Goal: Entertainment & Leisure: Consume media (video, audio)

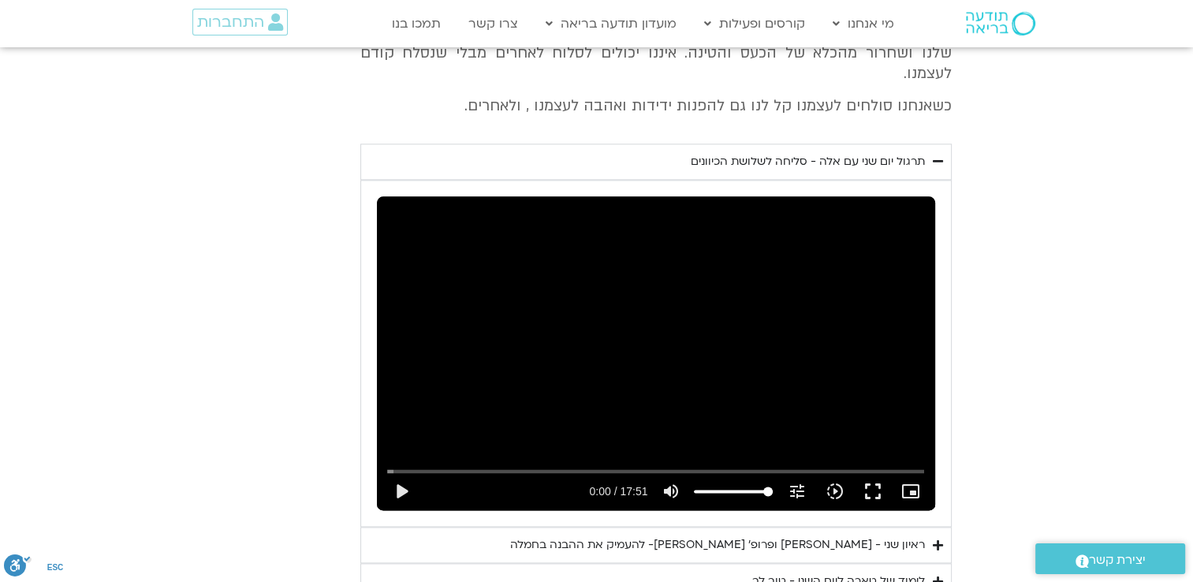
scroll to position [2040, 0]
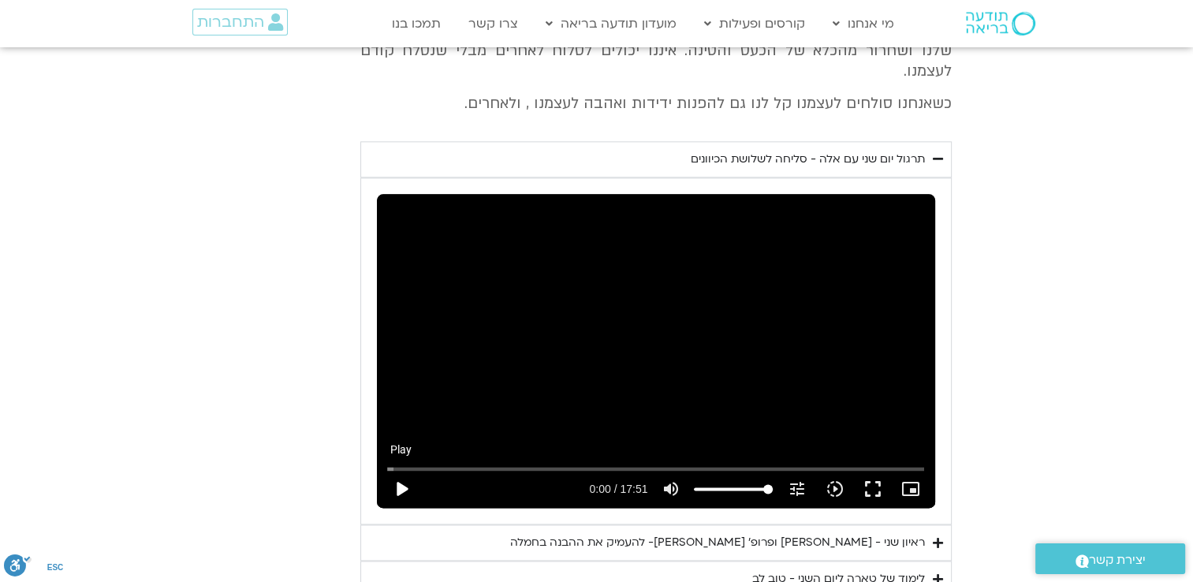
click at [396, 470] on button "play_arrow" at bounding box center [401, 489] width 38 height 38
click at [397, 472] on button "pause" at bounding box center [401, 489] width 38 height 38
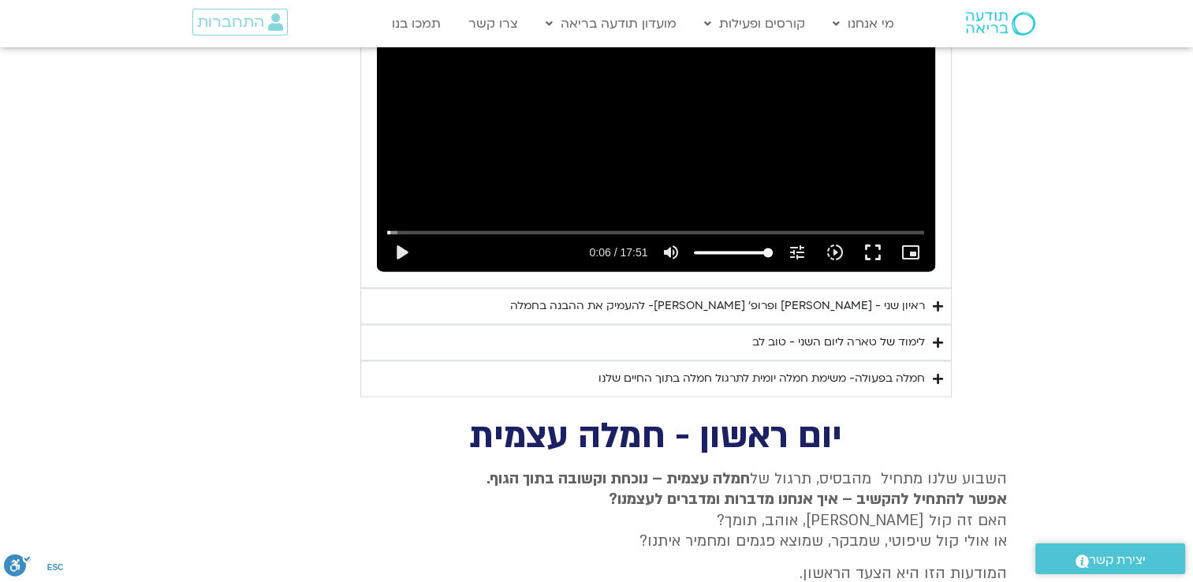
click at [713, 295] on summary "ראיון שני - [PERSON_NAME] ופרופ׳ [PERSON_NAME]- להעמיק את ההבנה בחמלה" at bounding box center [655, 306] width 591 height 36
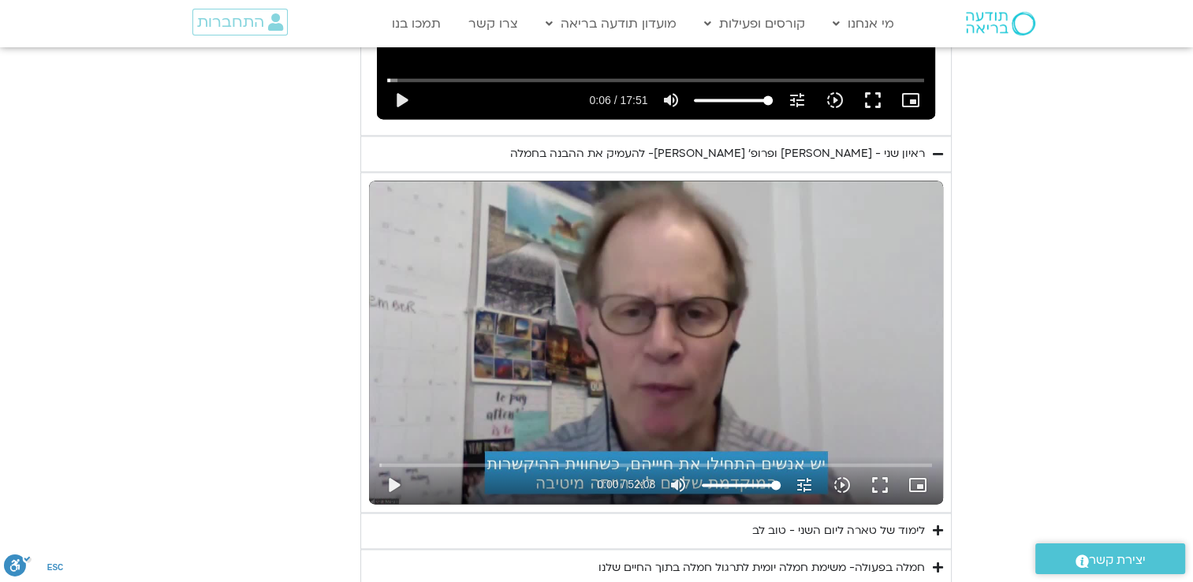
scroll to position [2671, 0]
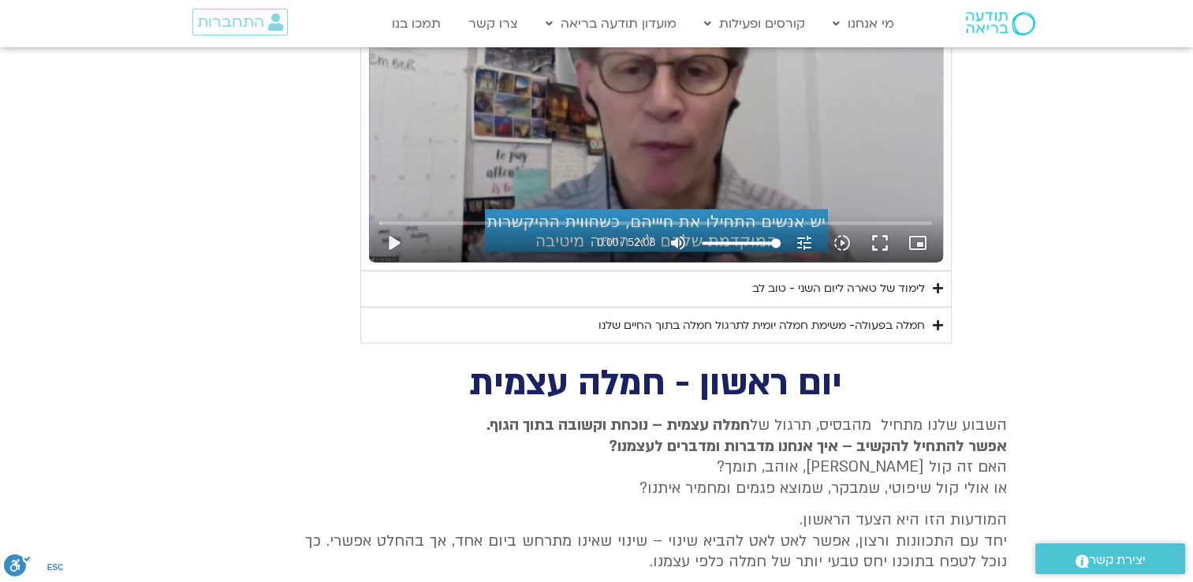
click at [842, 279] on div "לימוד של טארה ליום השני - טוב לב" at bounding box center [838, 288] width 173 height 19
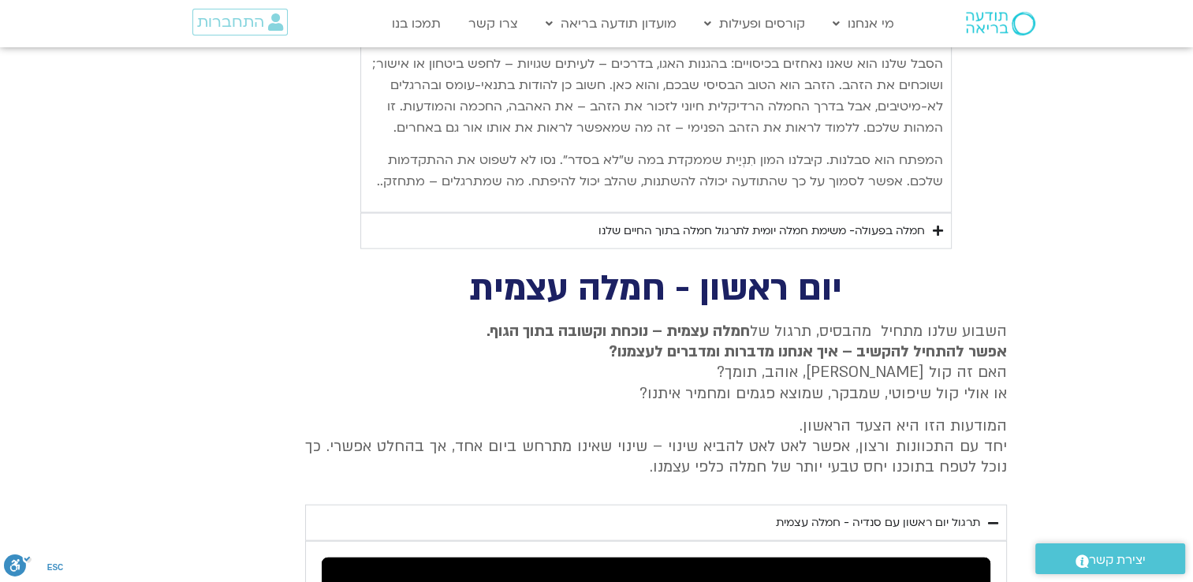
scroll to position [3538, 0]
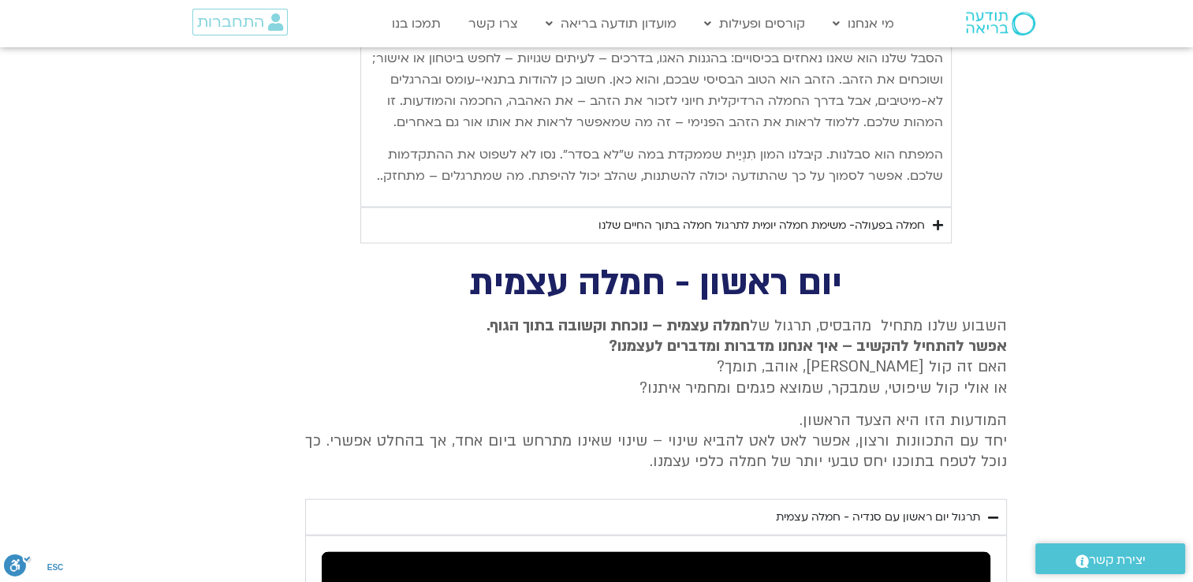
click at [800, 222] on div "חמלה בפעולה- משימת חמלה יומית לתרגול חמלה בתוך החיים שלנו" at bounding box center [761, 225] width 326 height 19
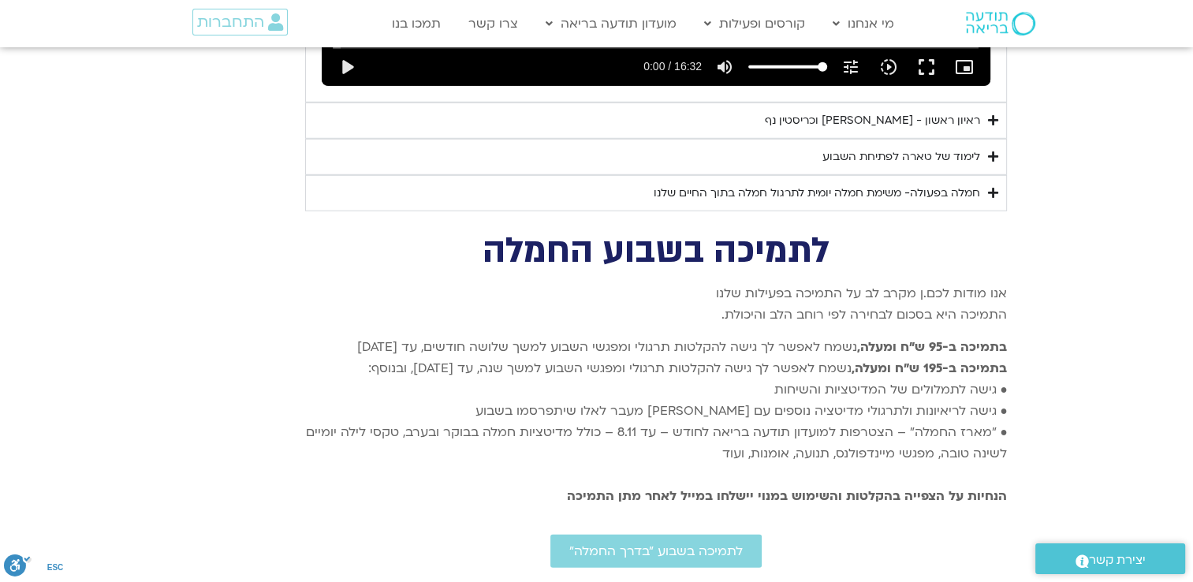
scroll to position [4484, 0]
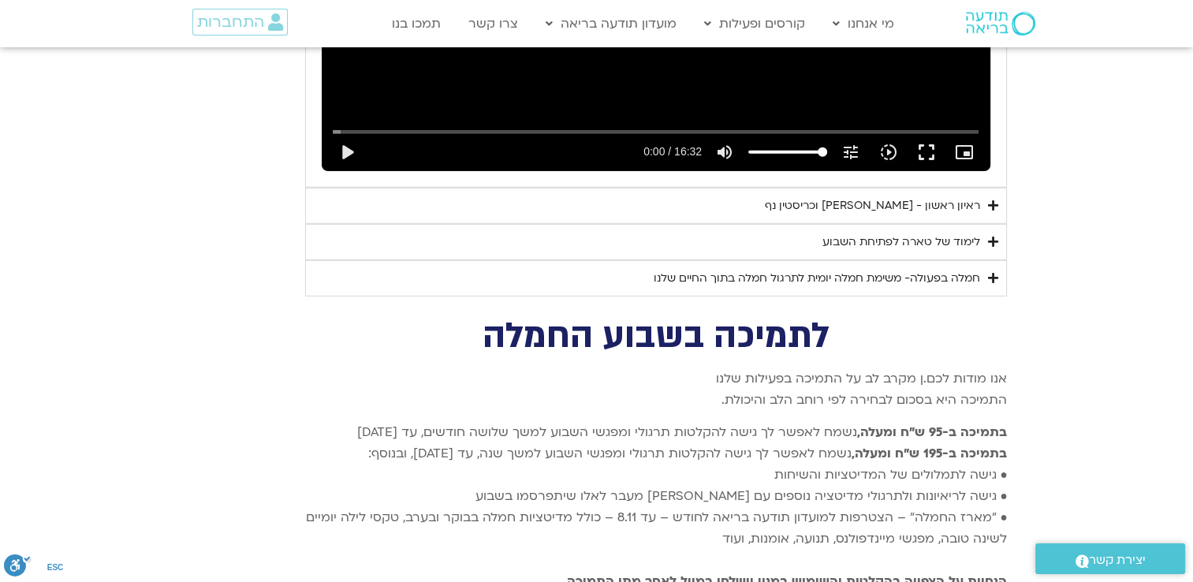
click at [806, 240] on summary "לימוד של טארה לפתיחת השבוע" at bounding box center [656, 242] width 702 height 36
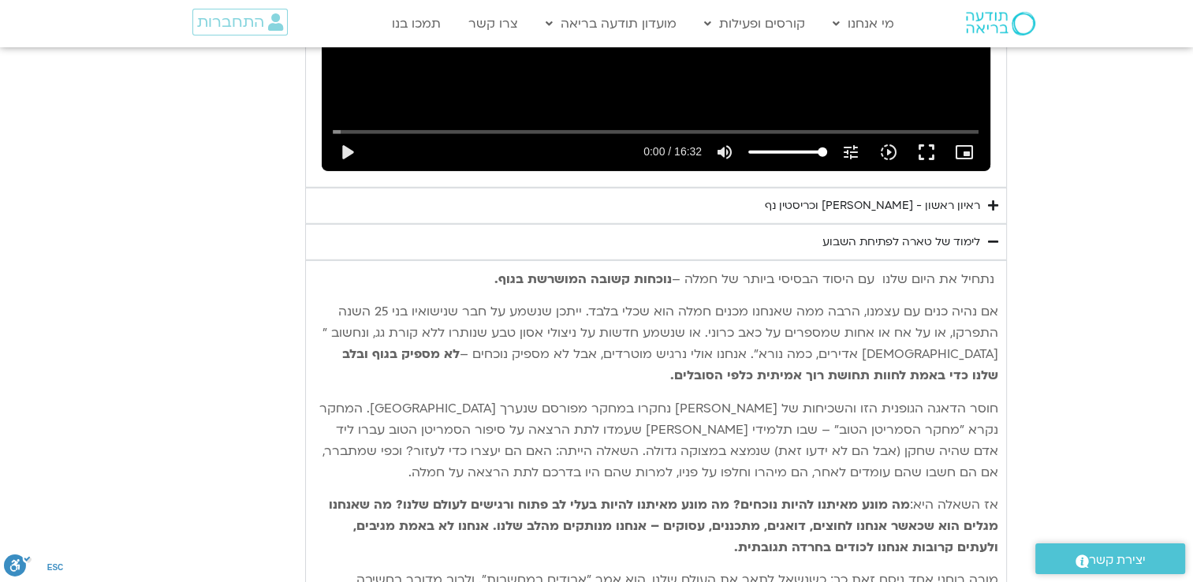
click at [837, 248] on summary "לימוד של טארה לפתיחת השבוע" at bounding box center [656, 242] width 702 height 36
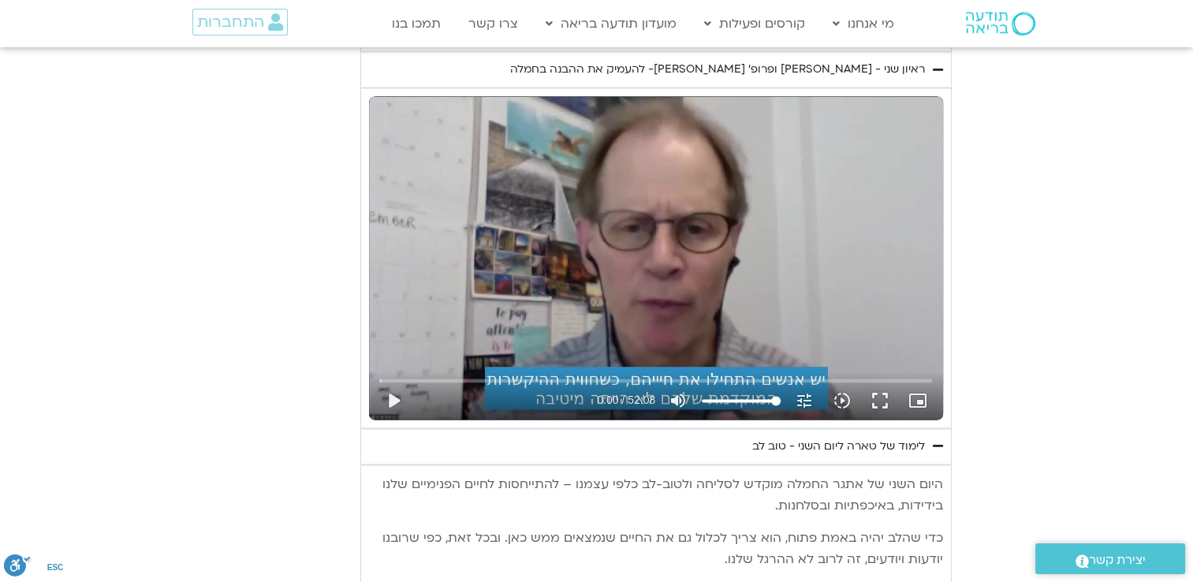
scroll to position [2198, 0]
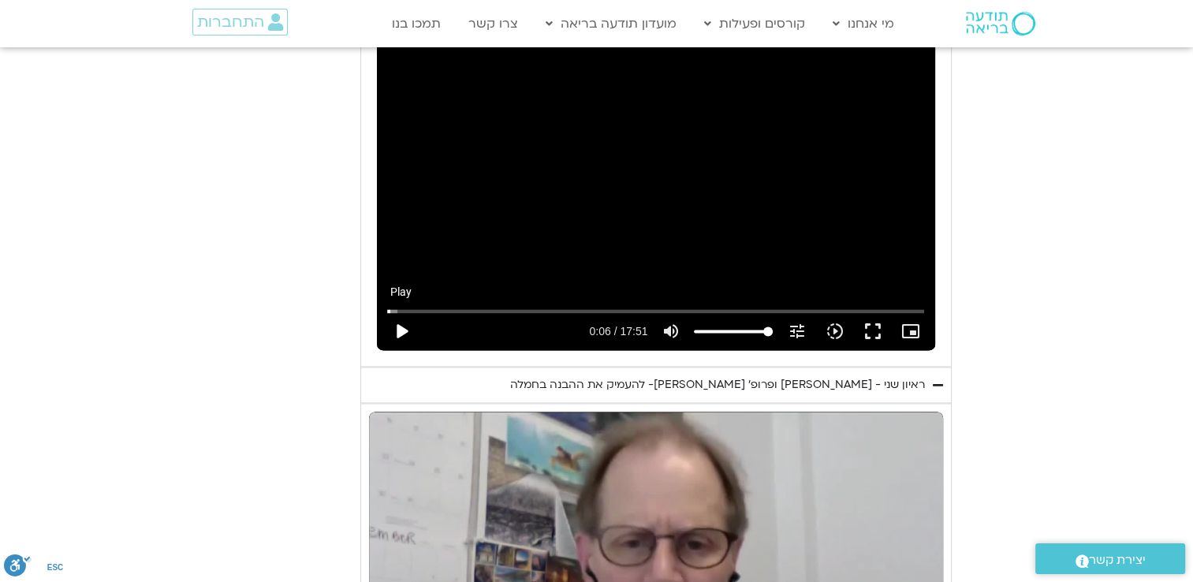
click at [405, 312] on button "play_arrow" at bounding box center [401, 331] width 38 height 38
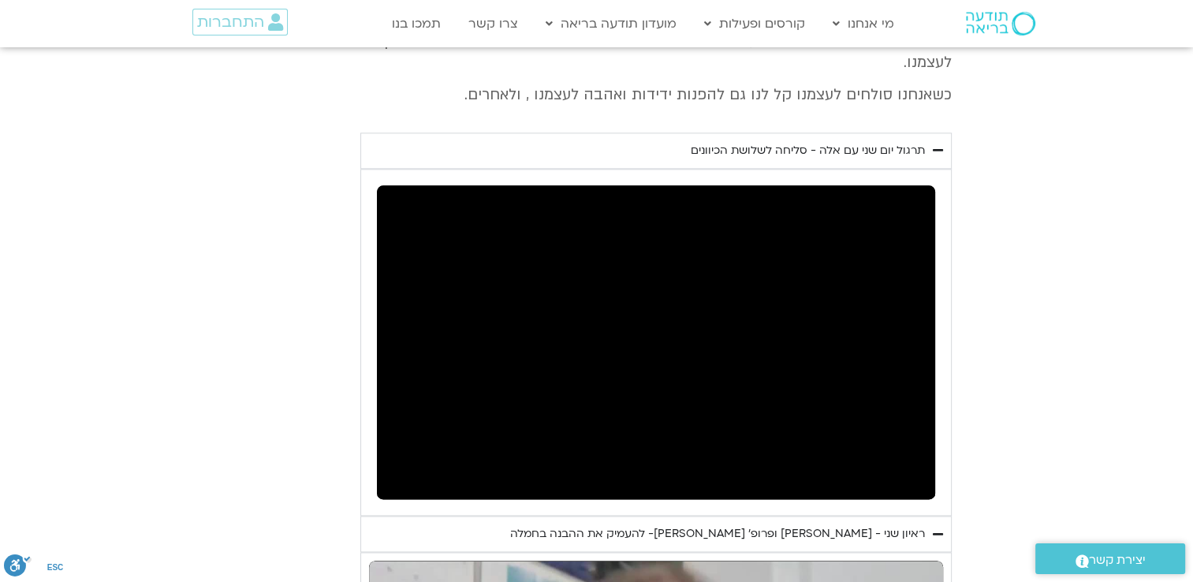
scroll to position [2040, 0]
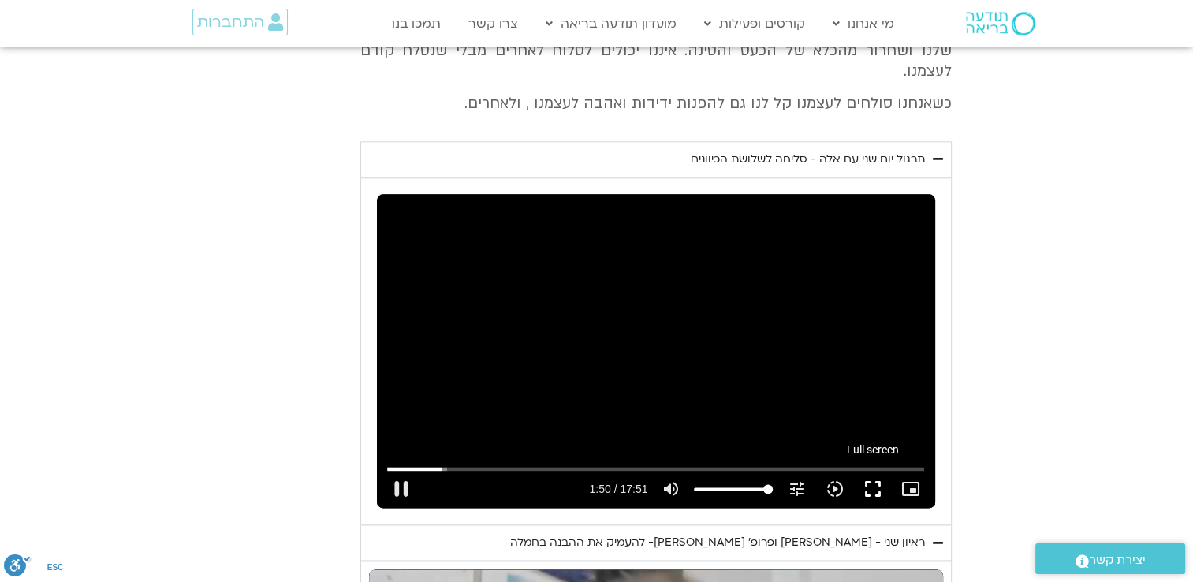
click at [867, 471] on button "fullscreen" at bounding box center [872, 489] width 38 height 38
click at [877, 470] on button "fullscreen" at bounding box center [872, 489] width 38 height 38
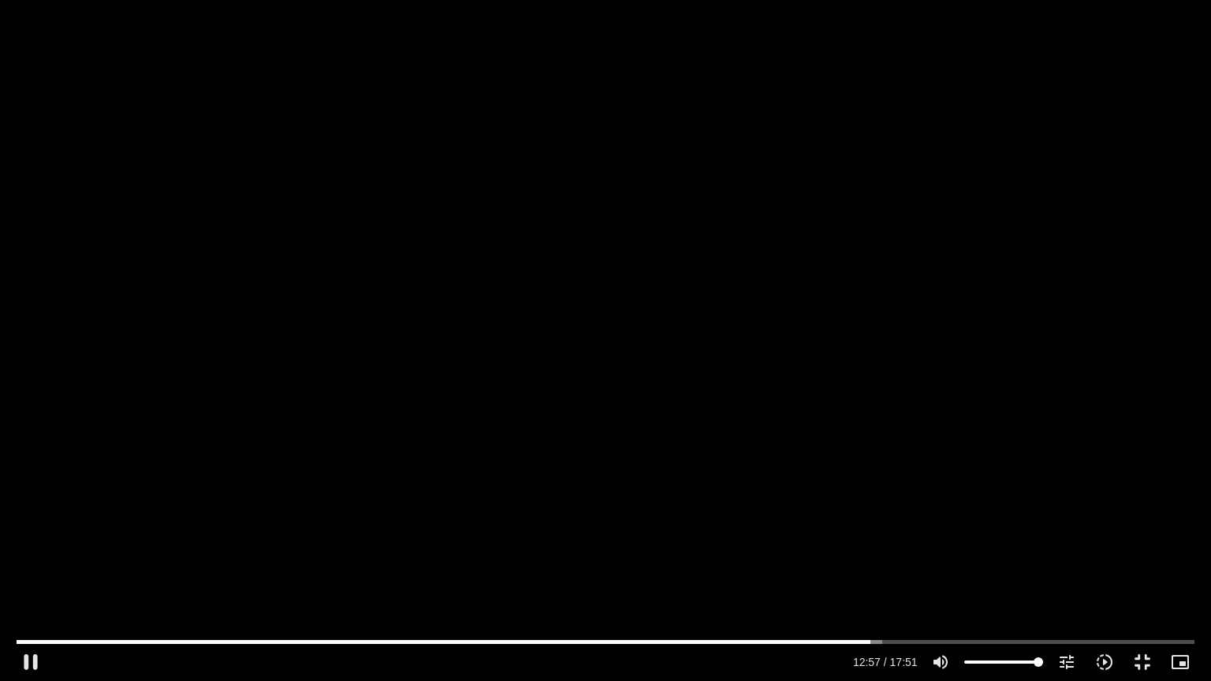
click at [790, 13] on div "Skip Ad 12:46 pause 12:57 / 17:51 volume_up Mute tune Resolution Auto 720p slow…" at bounding box center [605, 340] width 1211 height 681
click at [517, 320] on div "Skip Ad 12:46 play_arrow 12:57 / 17:51 volume_up Mute tune Resolution Auto 720p…" at bounding box center [605, 340] width 1211 height 681
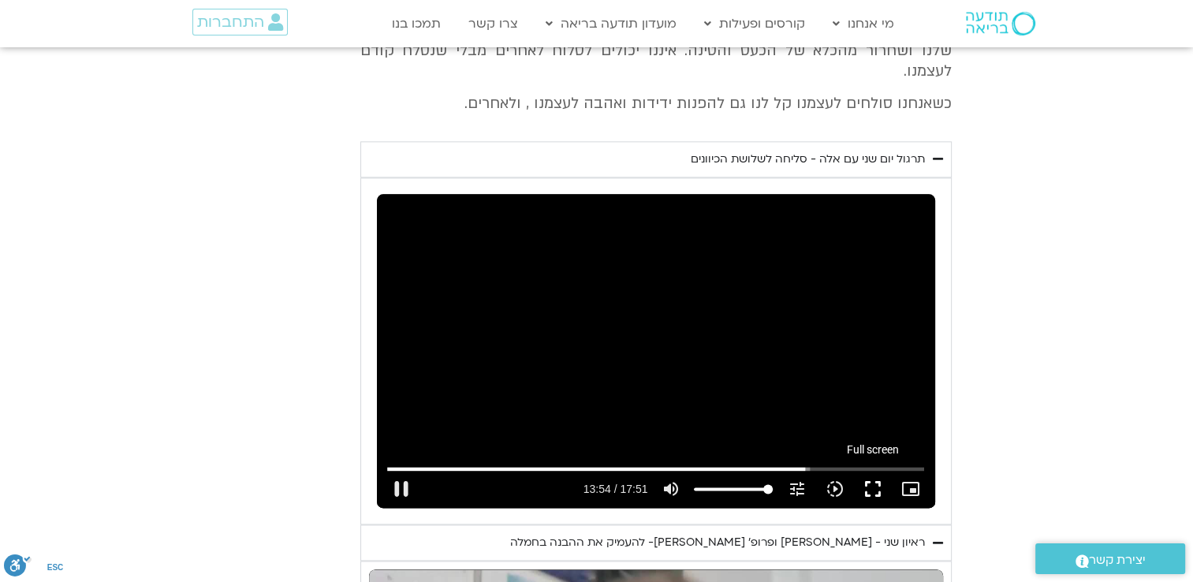
click at [880, 470] on button "fullscreen" at bounding box center [872, 489] width 38 height 38
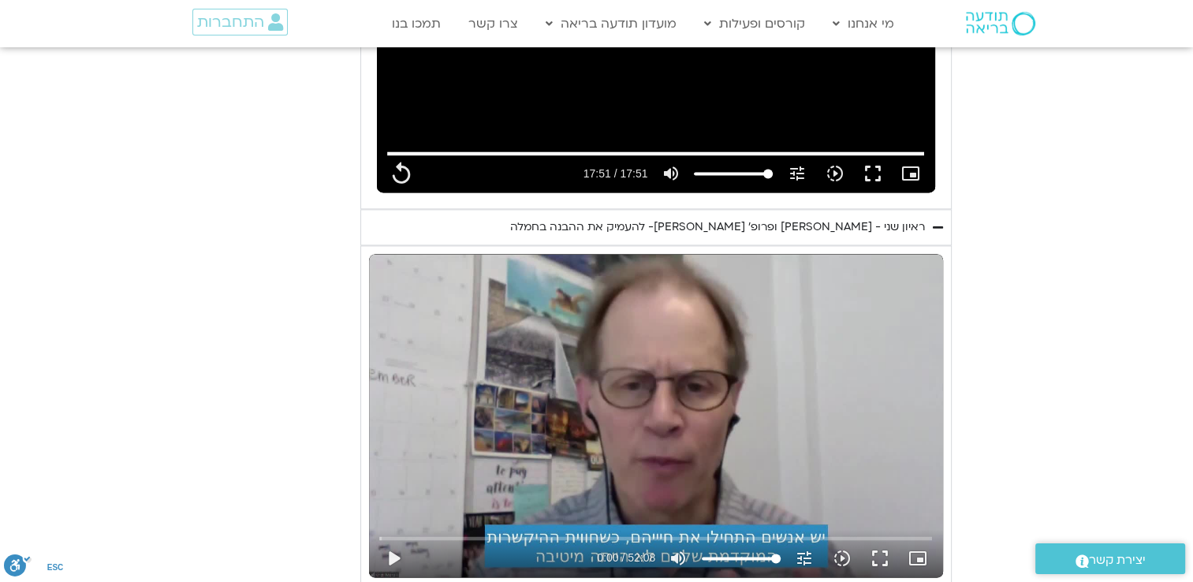
scroll to position [2119, 0]
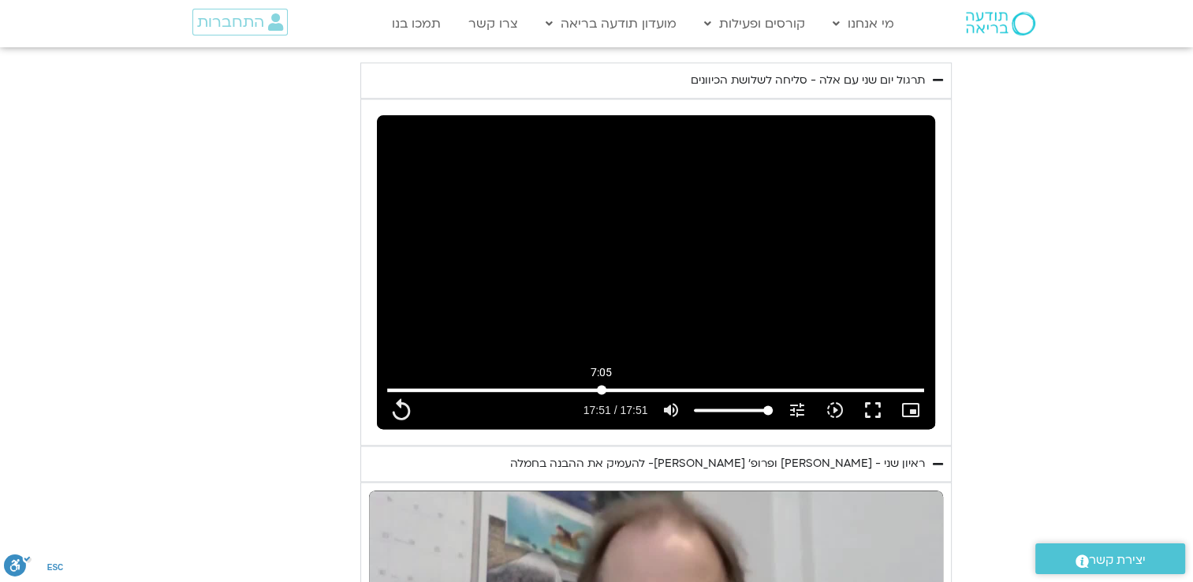
click at [601, 385] on input "Seek" at bounding box center [656, 389] width 538 height 9
click at [662, 254] on div "Skip Ad 7:07 play_arrow 7:05 / 17:51 volume_up Mute tune Resolution Auto 480p s…" at bounding box center [656, 272] width 558 height 314
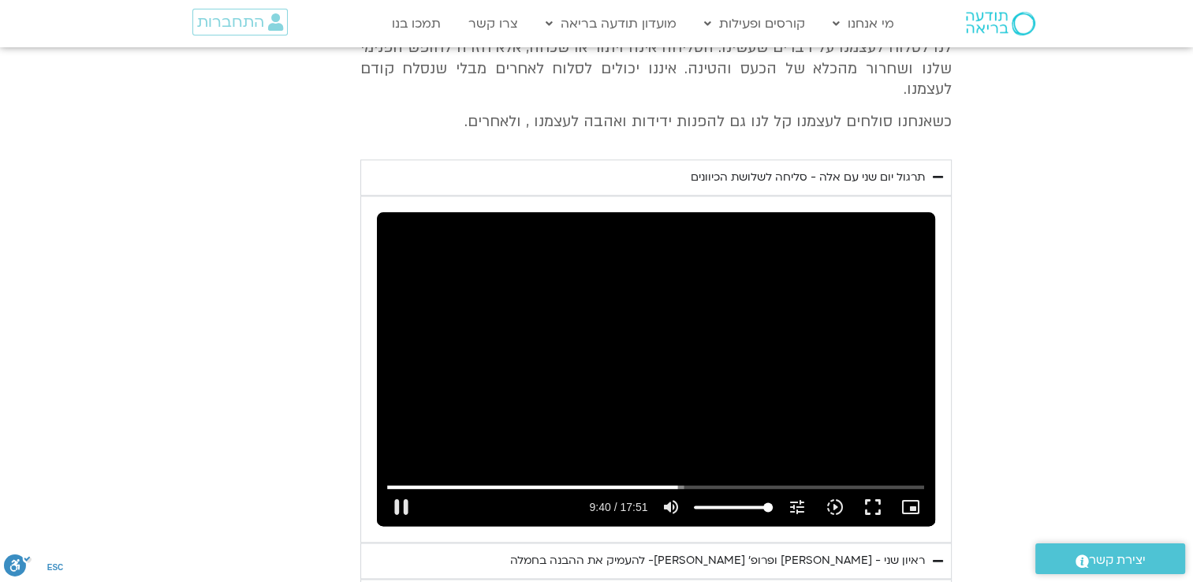
scroll to position [2040, 0]
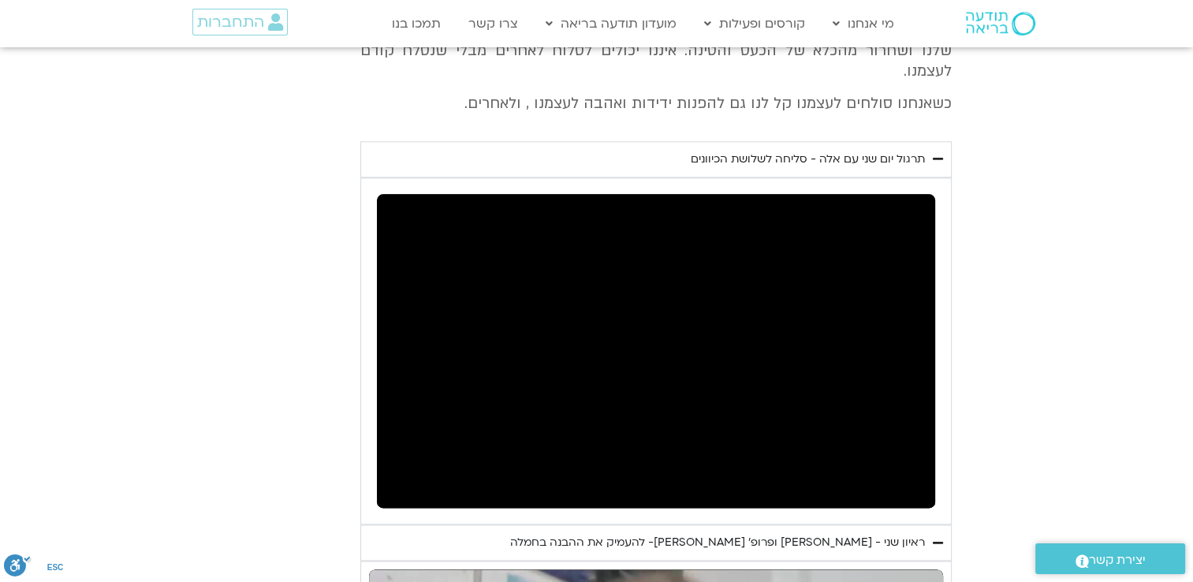
click at [840, 150] on div "תרגול יום שני עם אלה - סליחה לשלושת הכיוונים" at bounding box center [808, 159] width 234 height 19
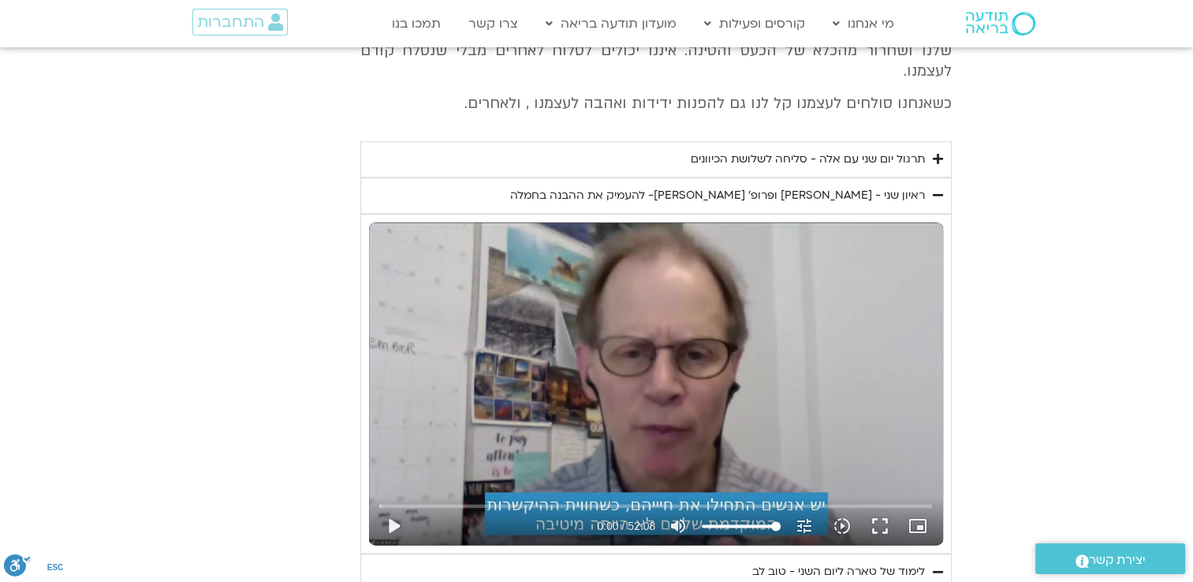
click at [840, 150] on div "תרגול יום שני עם אלה - סליחה לשלושת הכיוונים" at bounding box center [808, 159] width 234 height 19
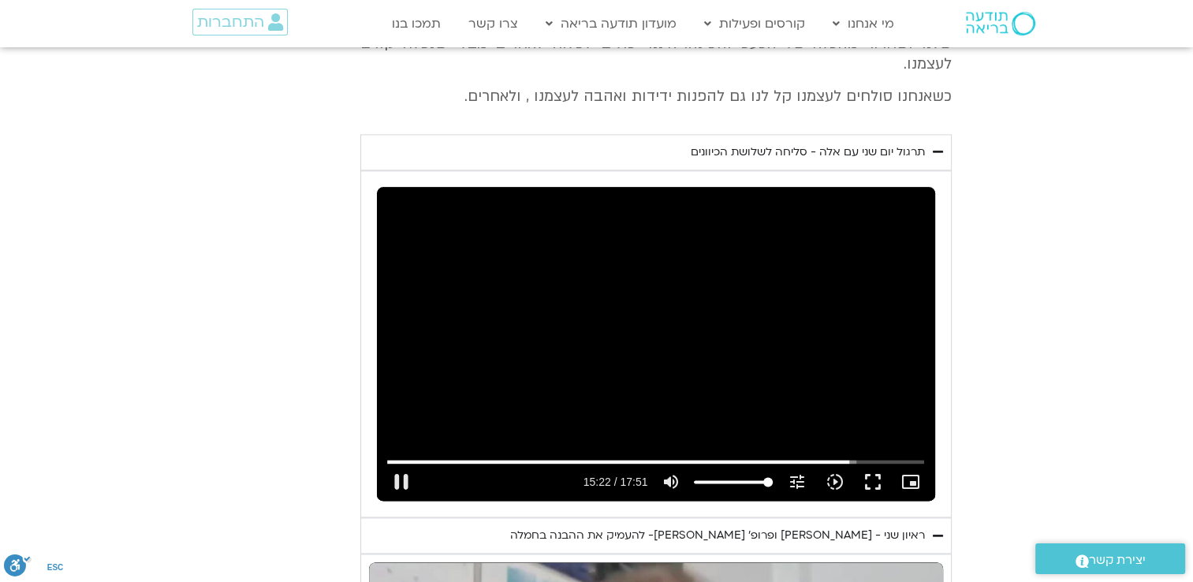
scroll to position [2198, 0]
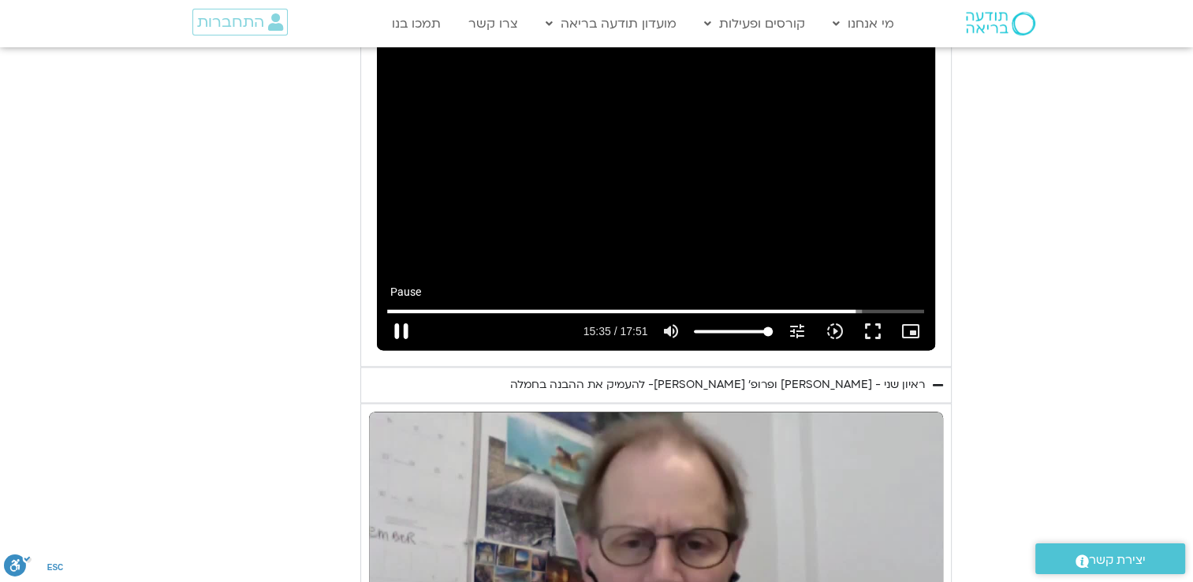
click at [413, 312] on button "pause" at bounding box center [401, 331] width 38 height 38
type input "935.830239"
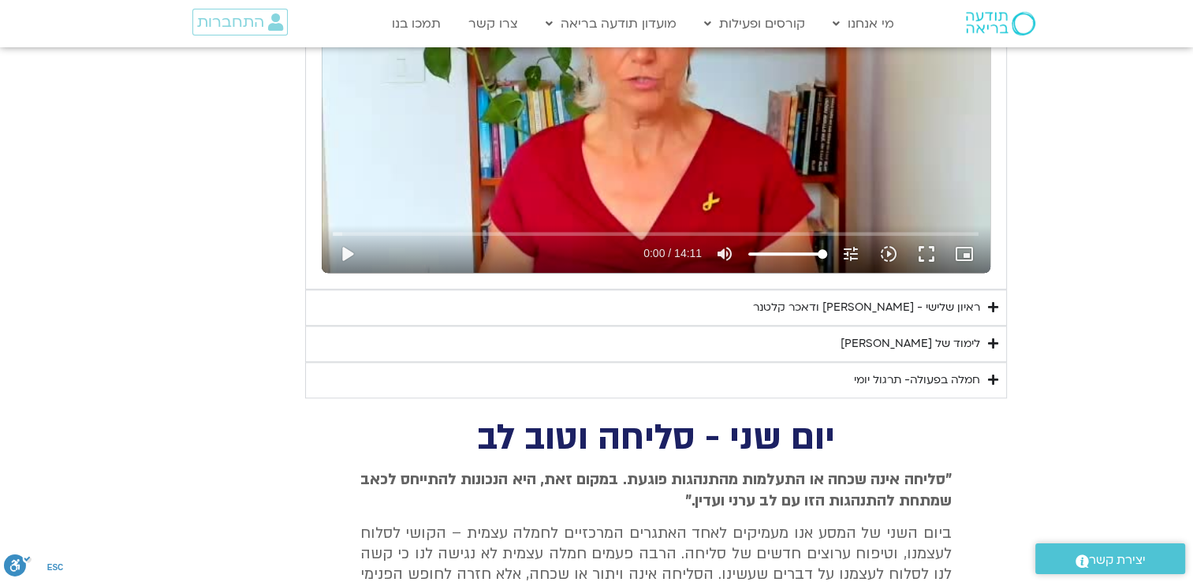
scroll to position [1488, 0]
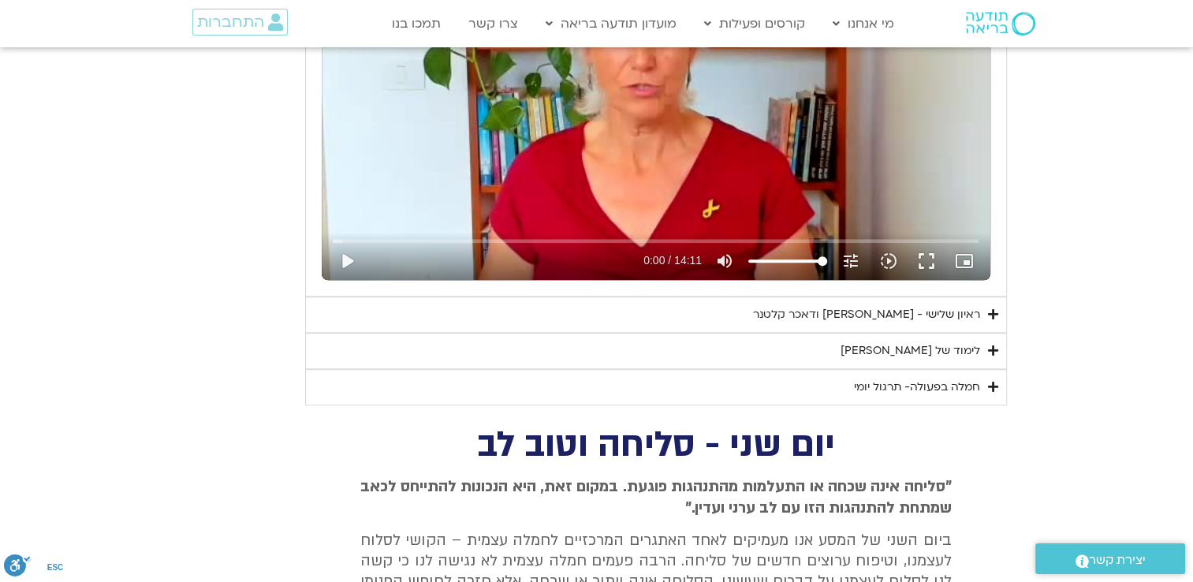
click at [766, 309] on summary "ראיון שלישי - [PERSON_NAME] ודאכר קלטנר" at bounding box center [656, 314] width 702 height 36
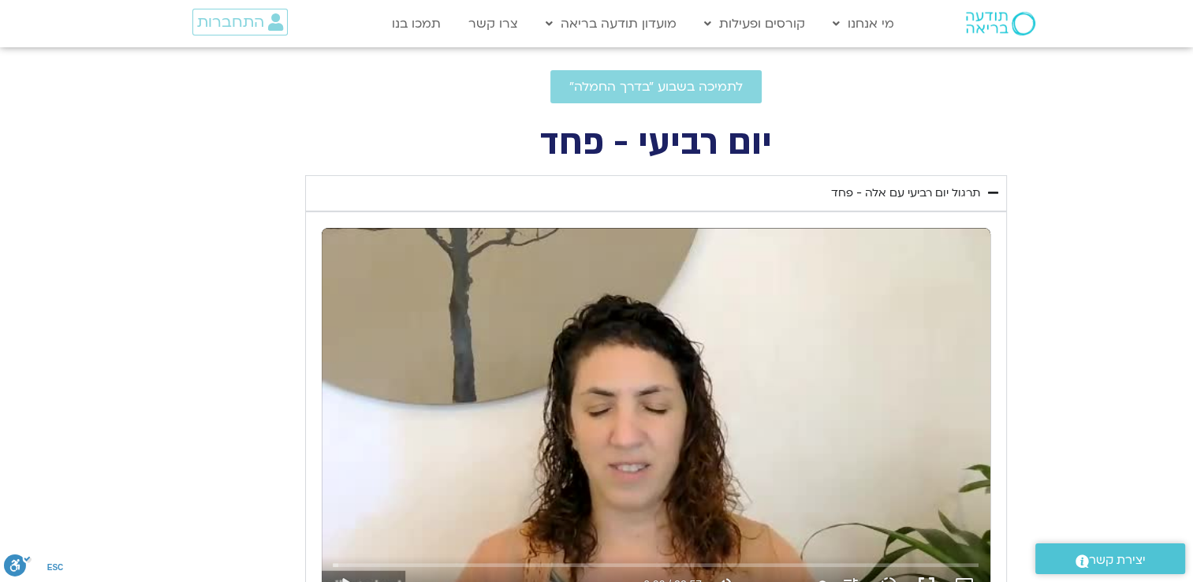
scroll to position [699, 0]
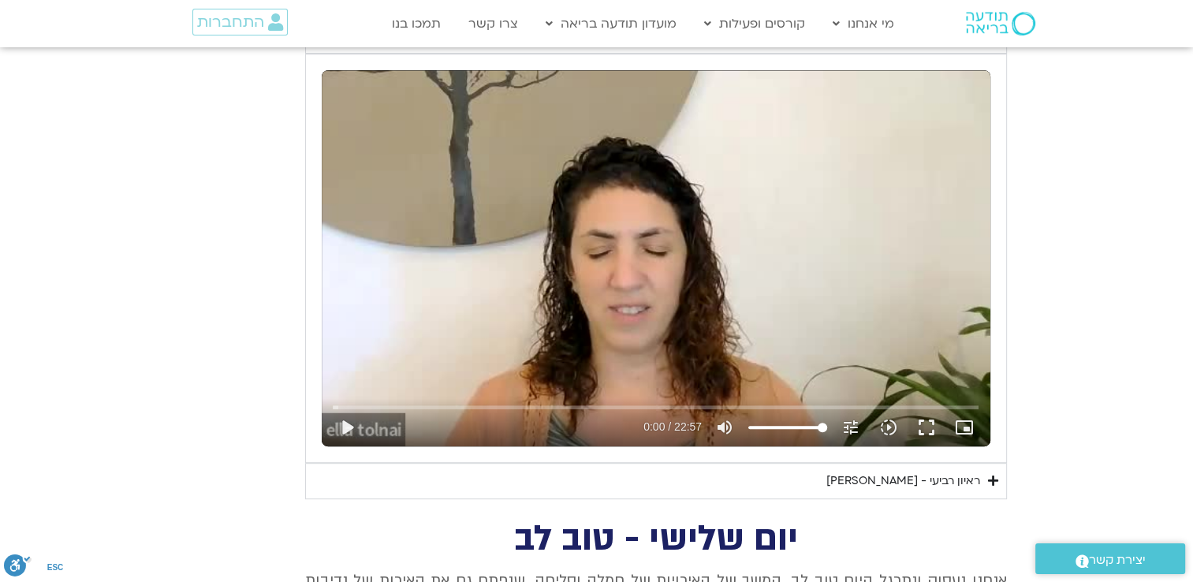
click at [877, 476] on div "ראיון רביעי - [PERSON_NAME]" at bounding box center [903, 481] width 154 height 19
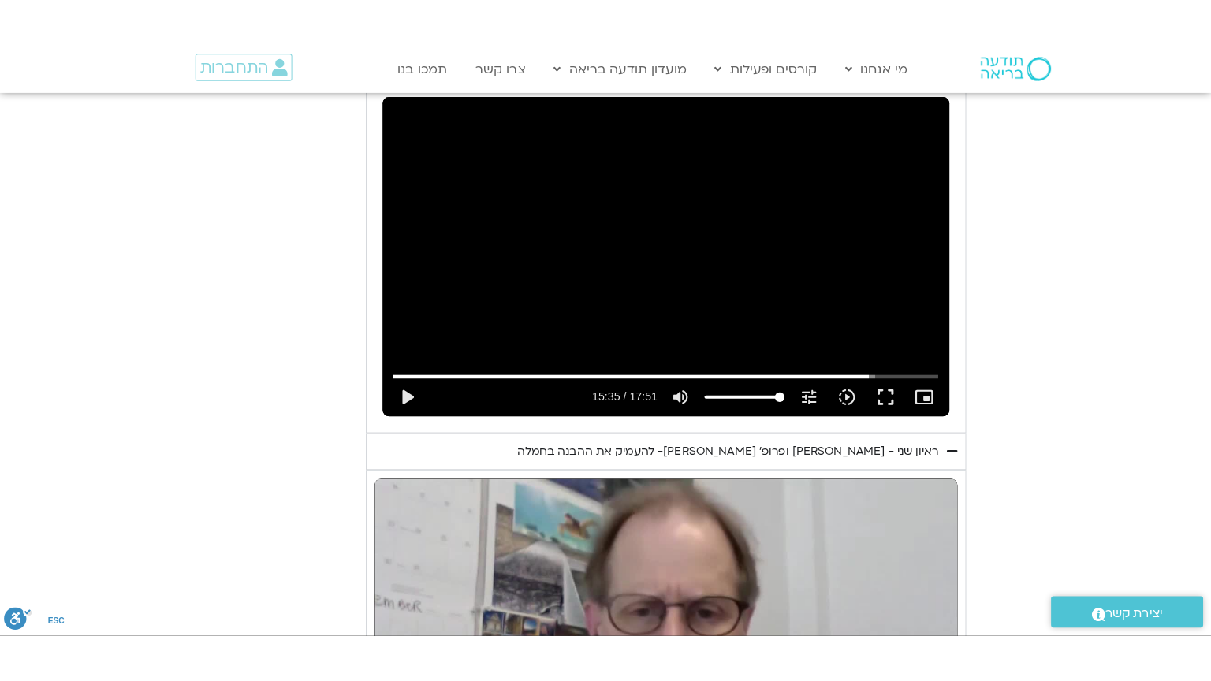
scroll to position [3223, 0]
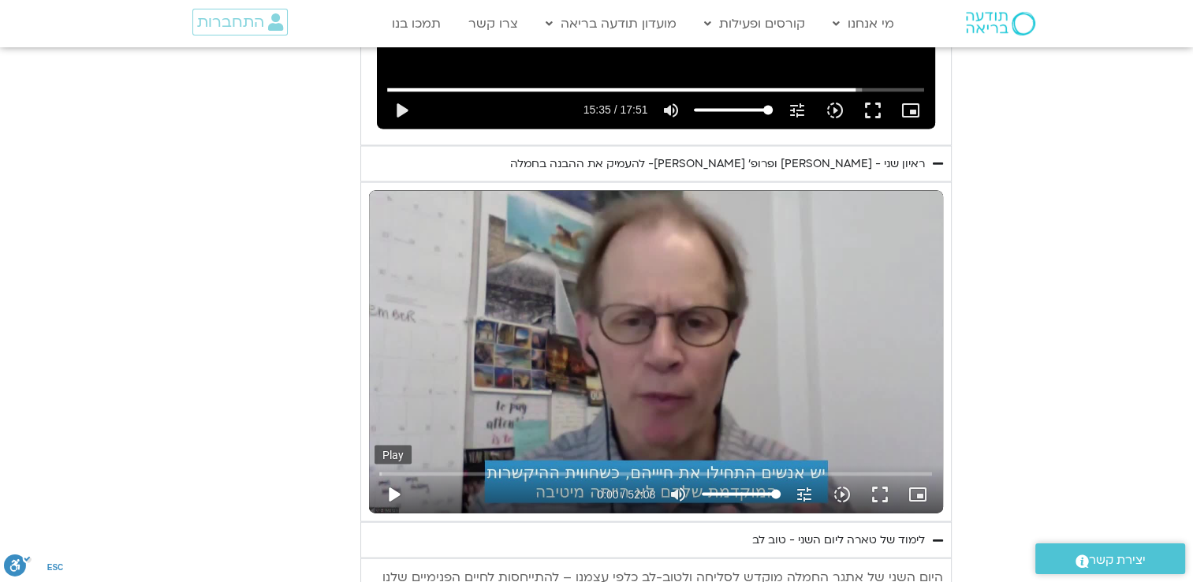
click at [393, 475] on button "play_arrow" at bounding box center [394, 494] width 38 height 38
click at [875, 475] on button "fullscreen" at bounding box center [880, 494] width 38 height 38
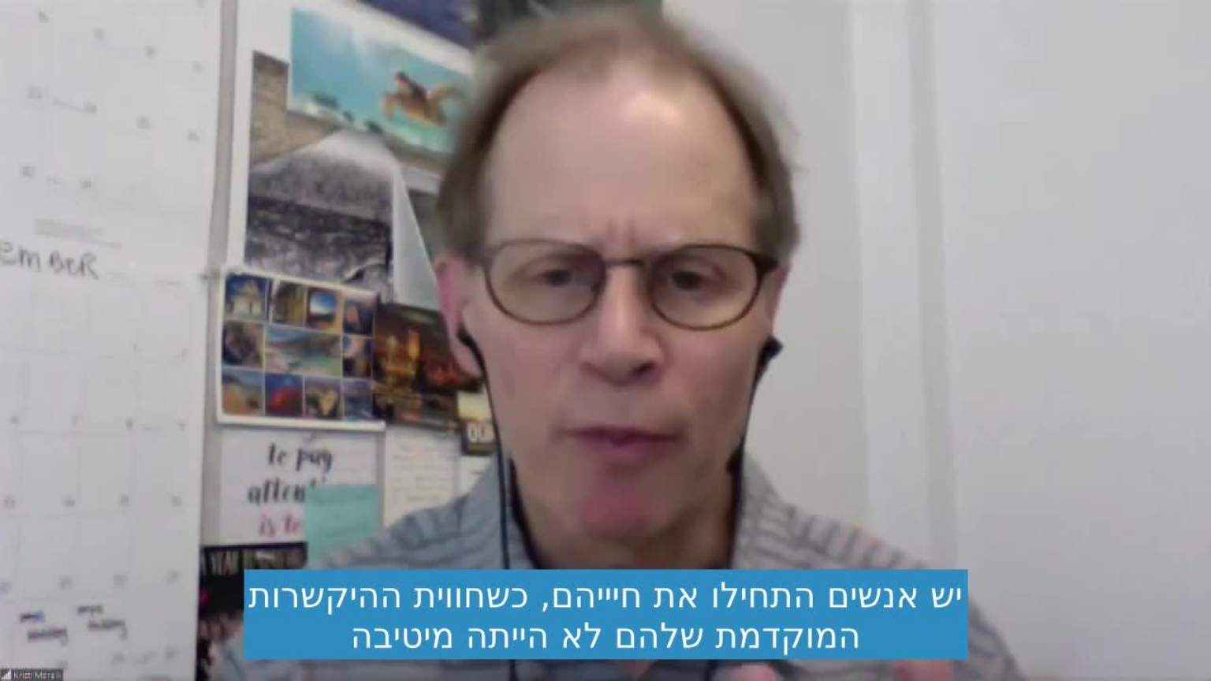
click at [607, 325] on div "Skip Ad 23:22 pause 1:04 / 52:08 volume_up Mute tune Resolution Auto 720p slow_…" at bounding box center [605, 340] width 1211 height 681
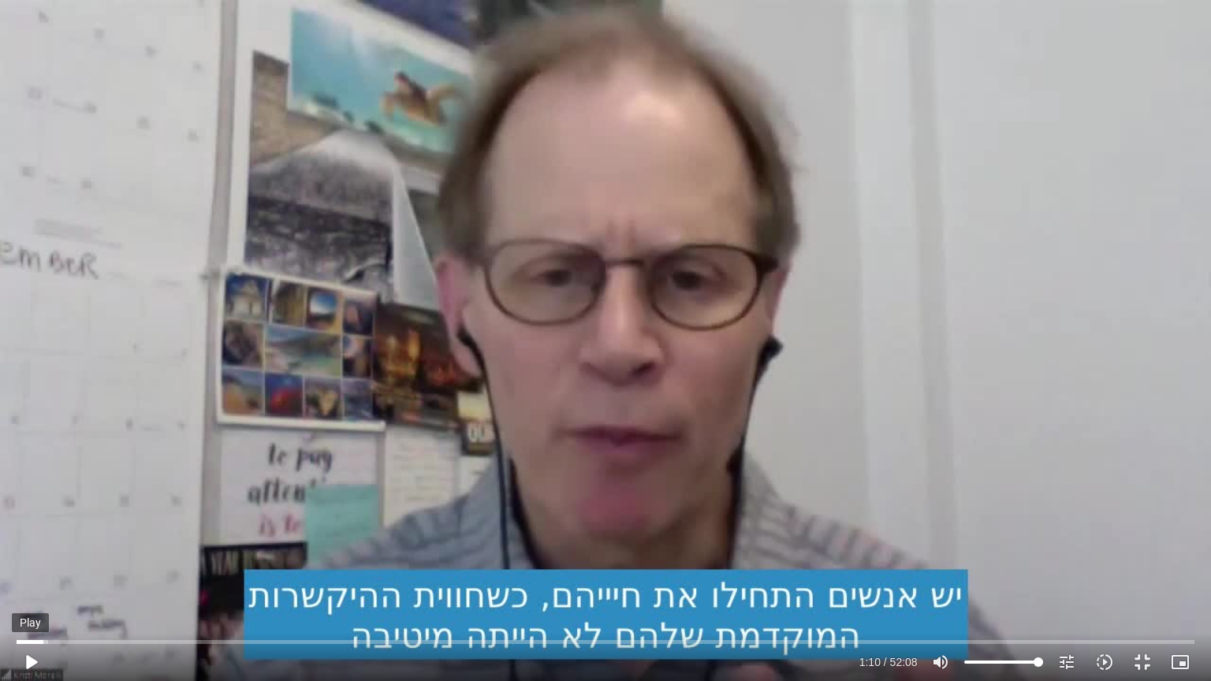
click at [30, 581] on button "play_arrow" at bounding box center [31, 662] width 38 height 38
type input "177.403594"
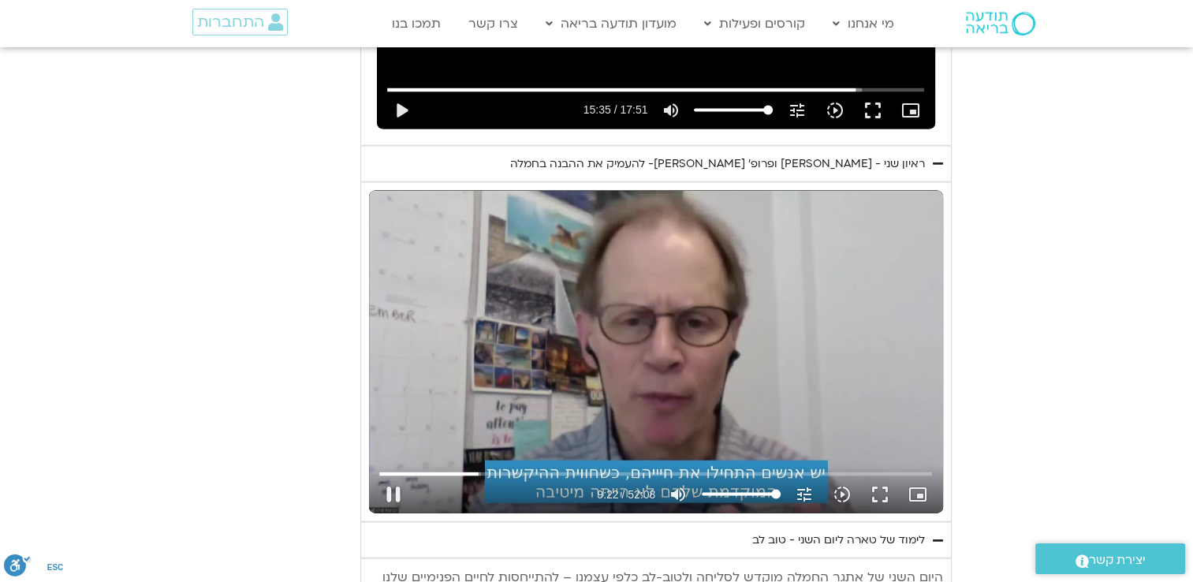
drag, startPoint x: 880, startPoint y: 468, endPoint x: 883, endPoint y: 526, distance: 58.4
click at [880, 475] on button "fullscreen" at bounding box center [880, 494] width 38 height 38
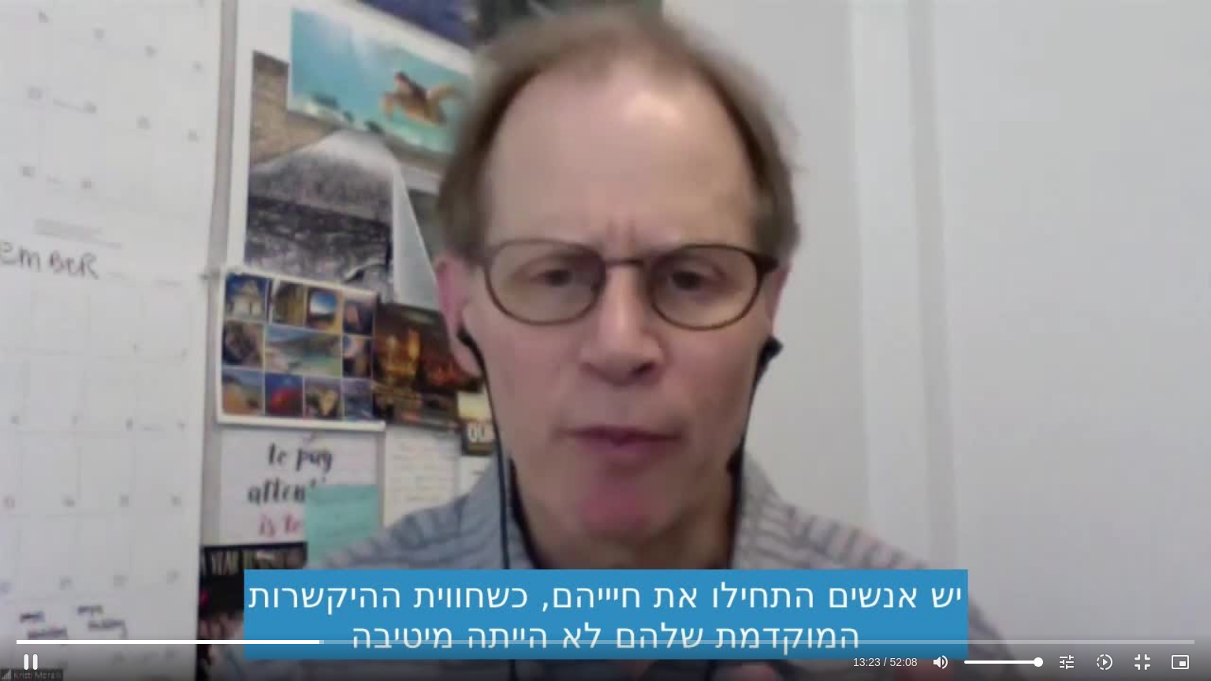
click at [131, 136] on div "Skip Ad 24:36 pause 13:23 / 52:08 volume_up Mute tune Resolution Auto 720p slow…" at bounding box center [605, 340] width 1211 height 681
click at [411, 445] on div "Skip Ad 14:46 play_arrow 13:23 / 52:08 volume_up Mute tune Resolution Auto 720p…" at bounding box center [605, 340] width 1211 height 681
click at [629, 501] on div "Skip Ad 32:58 pause 22:17 / 52:08 volume_up Mute tune Resolution Auto 720p slow…" at bounding box center [605, 340] width 1211 height 681
click at [565, 352] on div "Skip Ad 14:06 play_arrow 22:17 / 52:08 volume_up Mute tune Resolution Auto 720p…" at bounding box center [605, 340] width 1211 height 681
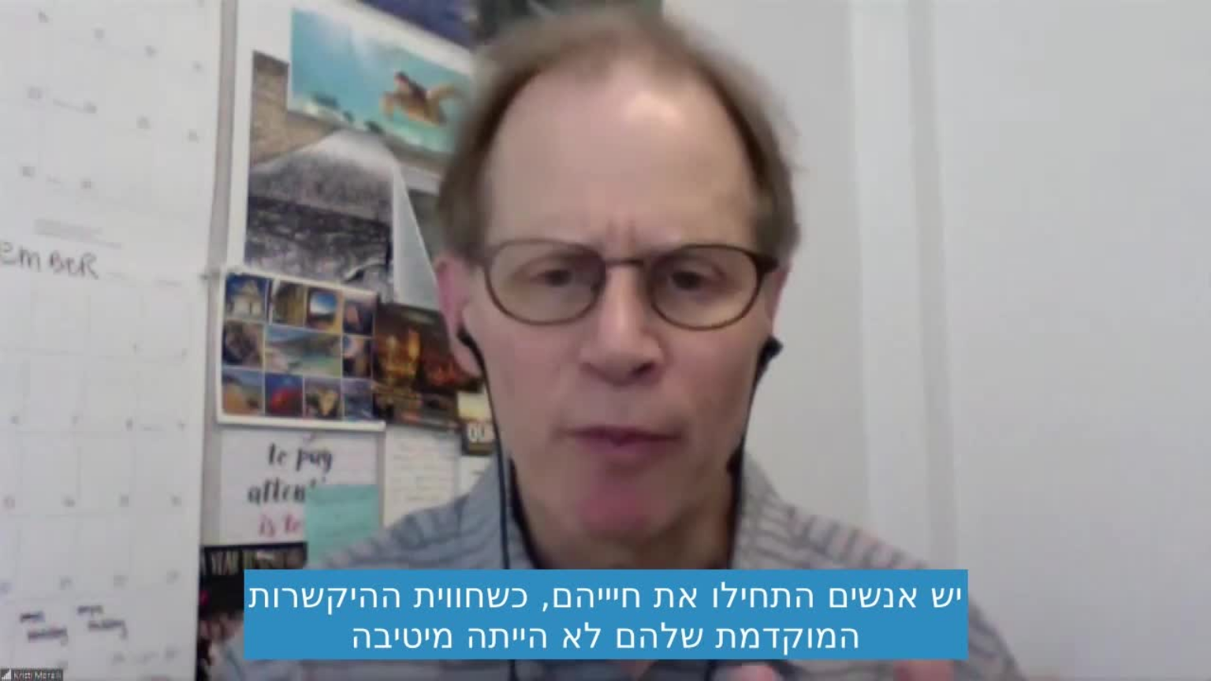
click at [798, 477] on div "Skip Ad 11:43 pause 22:39 / 52:08 volume_up Mute tune Resolution Auto 720p slow…" at bounding box center [605, 340] width 1211 height 681
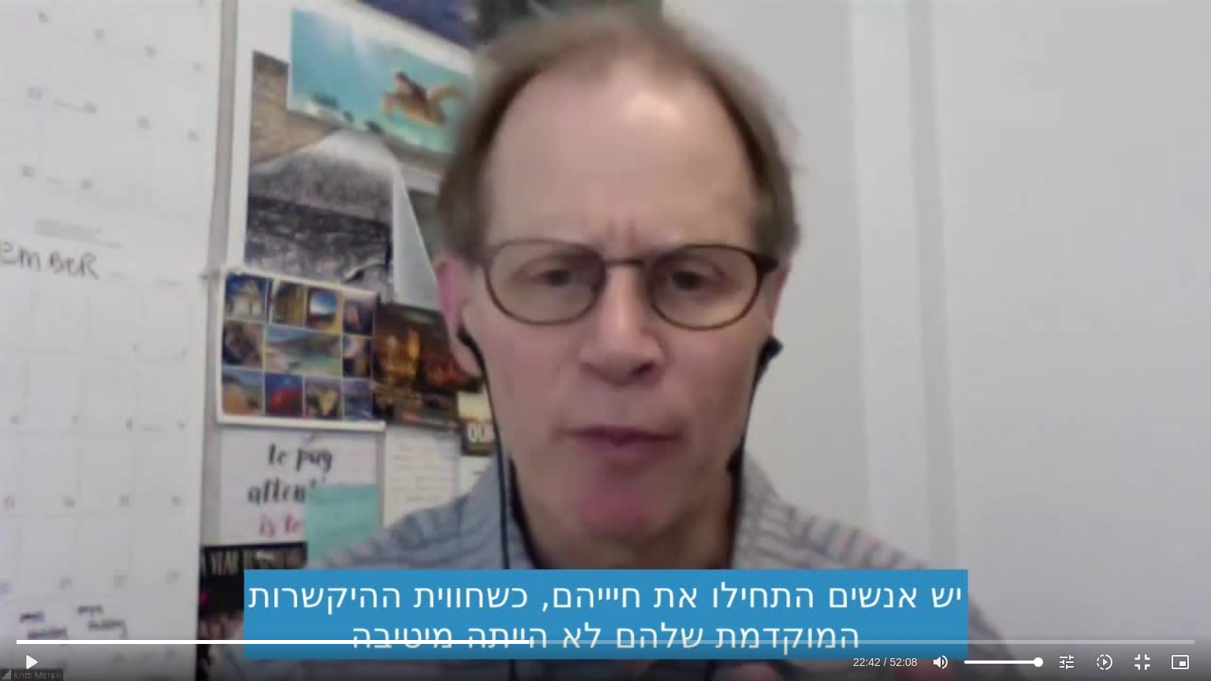
click at [729, 424] on div "Skip Ad 11:43 play_arrow 22:42 / 52:08 volume_up Mute tune Resolution Auto 720p…" at bounding box center [605, 340] width 1211 height 681
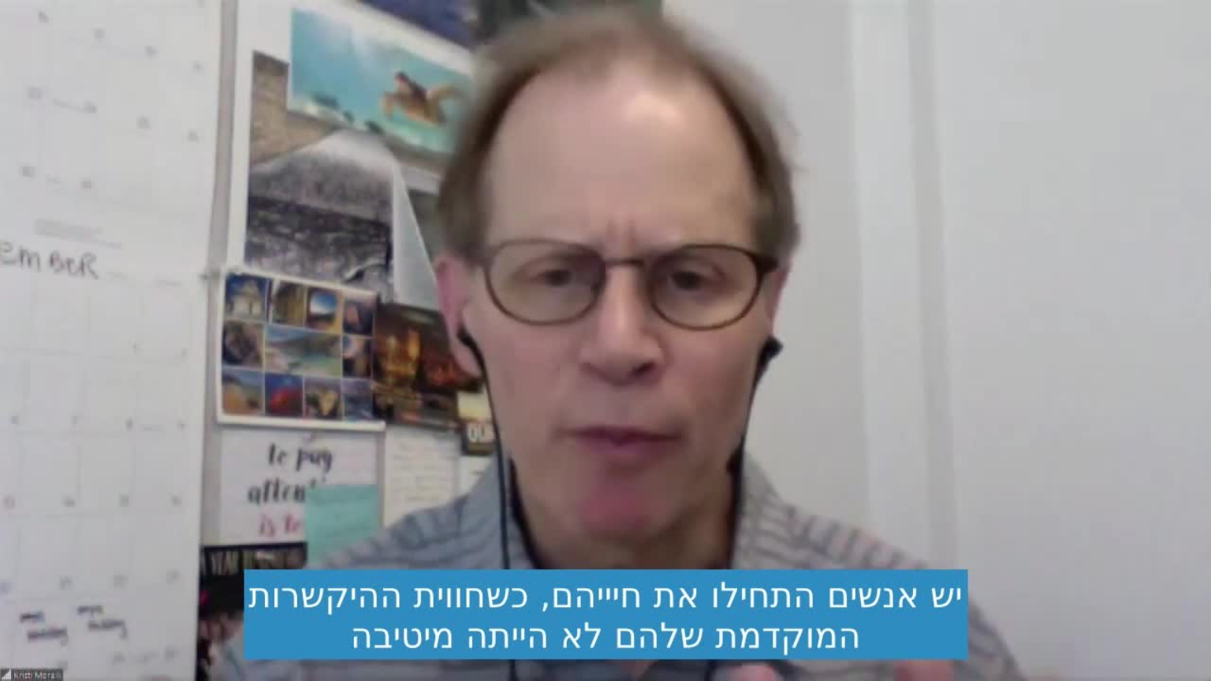
drag, startPoint x: 729, startPoint y: 424, endPoint x: 737, endPoint y: 410, distance: 16.2
click at [732, 409] on div "Skip Ad 11:43 pause 22:43 / 52:08 volume_up Mute tune Resolution Auto 720p slow…" at bounding box center [605, 340] width 1211 height 681
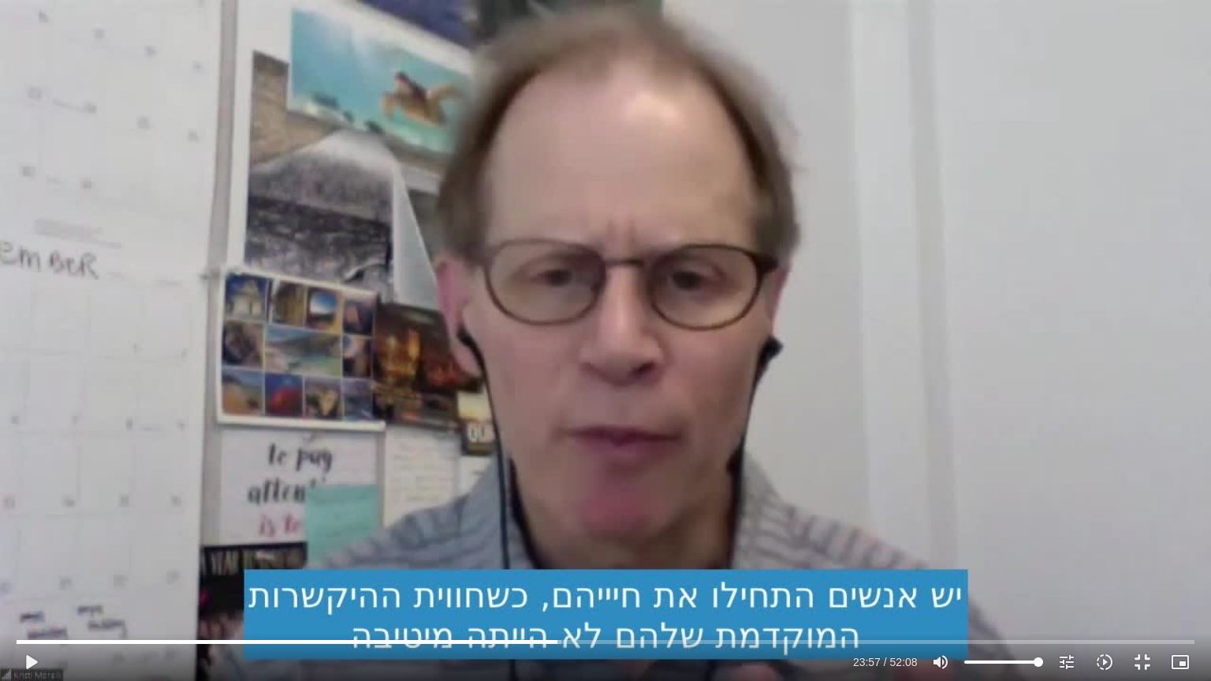
drag, startPoint x: 737, startPoint y: 410, endPoint x: 915, endPoint y: 302, distance: 207.7
click at [915, 302] on div "Skip Ad 11:43 play_arrow 23:57 / 52:08 volume_up Mute tune Resolution Auto 720p…" at bounding box center [605, 340] width 1211 height 681
click at [539, 359] on div "Skip Ad 11:43 pause 29:24 / 52:08 volume_up Mute tune Resolution Auto 720p slow…" at bounding box center [605, 340] width 1211 height 681
click at [773, 257] on div "Skip Ad 11:43 play_arrow 29:24 / 52:08 volume_up Mute tune Resolution Auto 720p…" at bounding box center [605, 340] width 1211 height 681
click at [827, 581] on input "Seek" at bounding box center [605, 641] width 1177 height 9
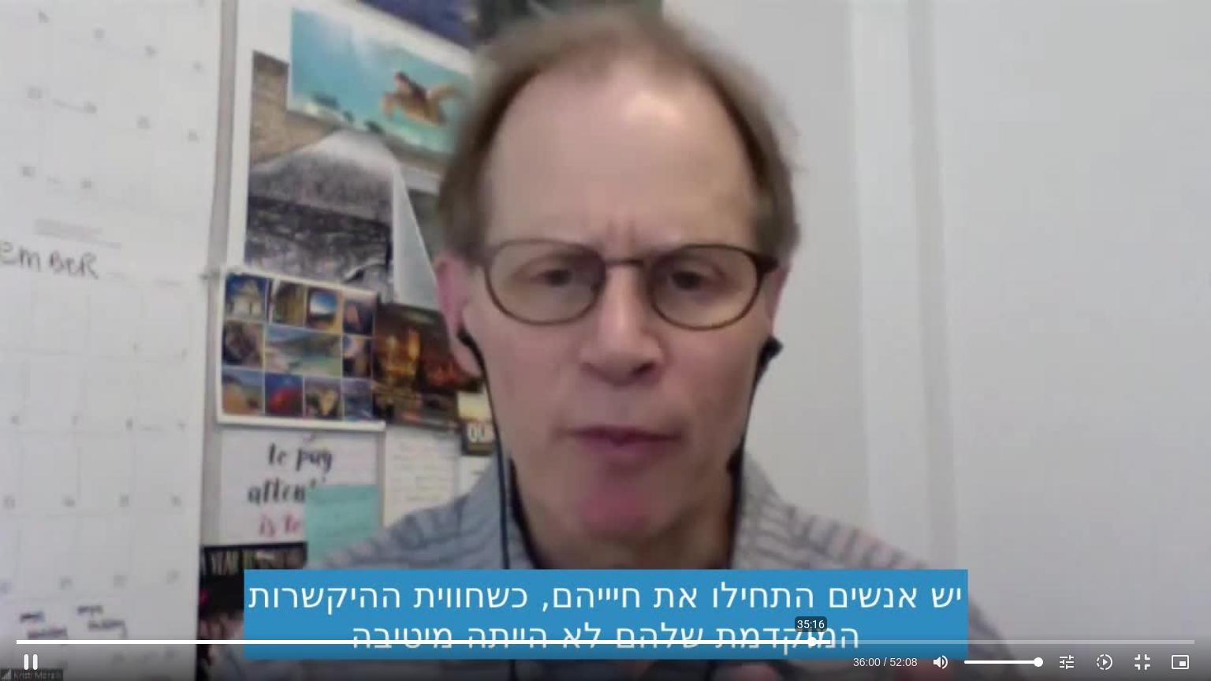
click at [811, 581] on input "Seek" at bounding box center [605, 641] width 1177 height 9
click at [773, 581] on input "Seek" at bounding box center [605, 641] width 1177 height 9
type input "3128.933333"
